Goal: Find specific page/section: Find specific page/section

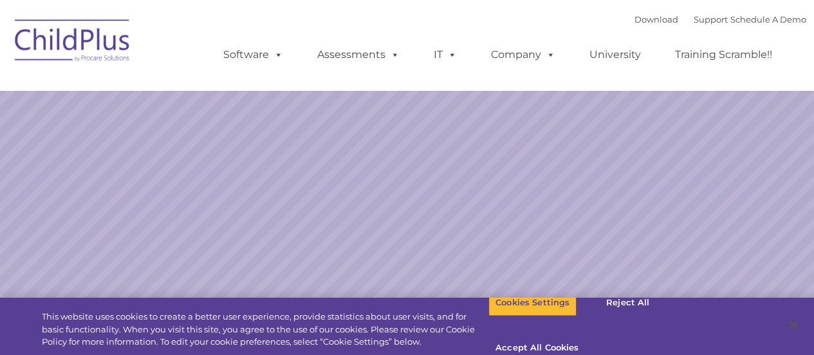
select select "MEDIUM"
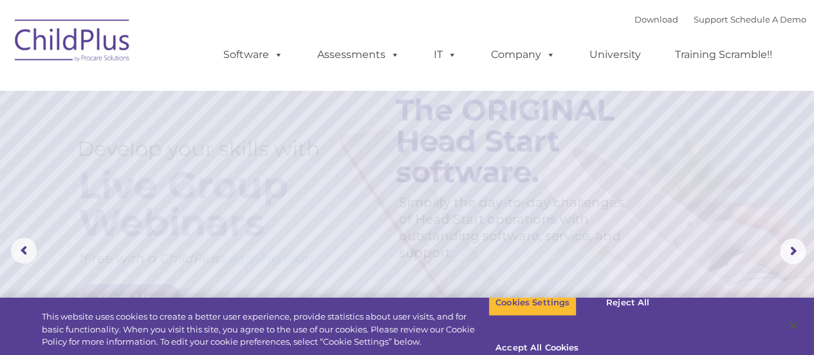
click at [396, 10] on div "Download Support | Schedule A Demo  MENU MENU Software ChildPlus: The original…" at bounding box center [502, 45] width 609 height 71
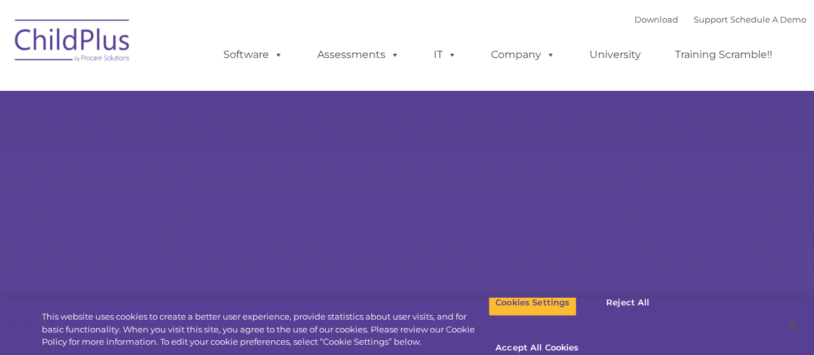
select select "MEDIUM"
